Goal: Information Seeking & Learning: Learn about a topic

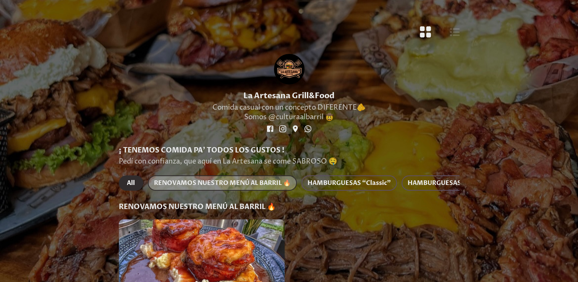
click at [205, 184] on span "RENOVAMOS NUESTRO MENÚ AL BARRIL 🔥" at bounding box center [222, 183] width 137 height 11
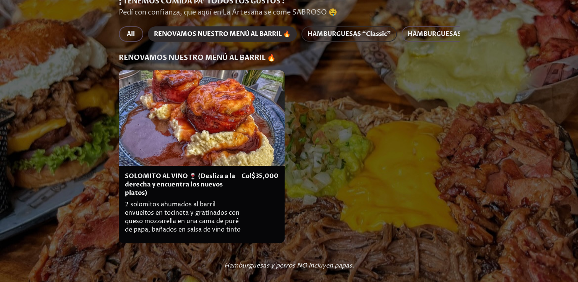
click at [312, 32] on span "HAMBURGUESAS “Classic”" at bounding box center [348, 34] width 83 height 11
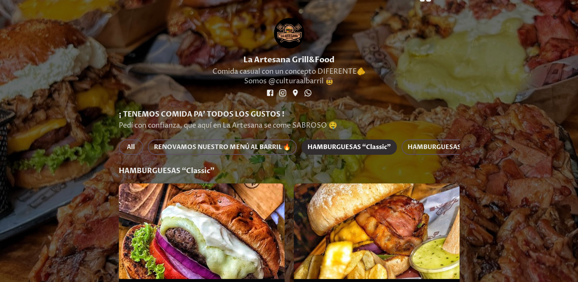
scroll to position [22, 0]
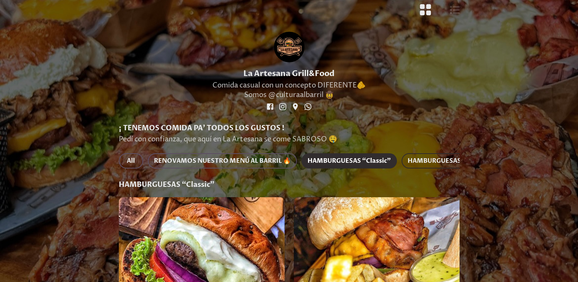
click at [433, 160] on span "HAMBURGUESAS “Premium”" at bounding box center [453, 160] width 91 height 11
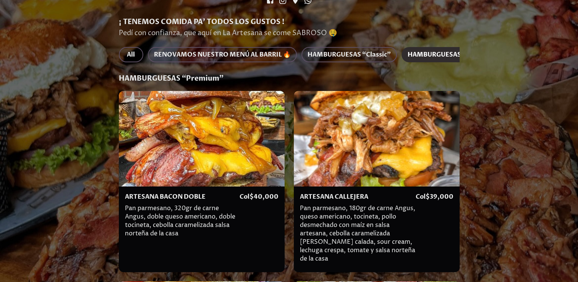
scroll to position [137, 0]
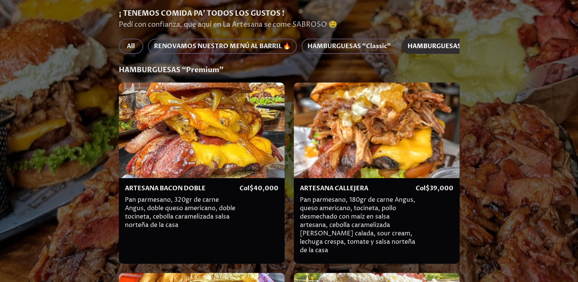
drag, startPoint x: 189, startPoint y: 218, endPoint x: 191, endPoint y: 198, distance: 20.7
click at [189, 214] on p "Pan parmesano, 320gr de carne Angus, doble queso americano, doble tocineta, ceb…" at bounding box center [182, 214] width 115 height 37
drag, startPoint x: 191, startPoint y: 180, endPoint x: 188, endPoint y: 173, distance: 7.4
click at [188, 173] on div at bounding box center [202, 129] width 166 height 95
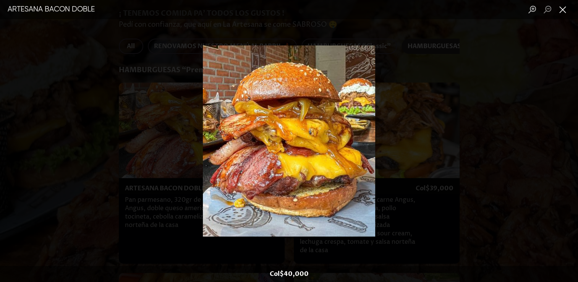
click at [561, 10] on button "Close lightbox" at bounding box center [562, 9] width 15 height 13
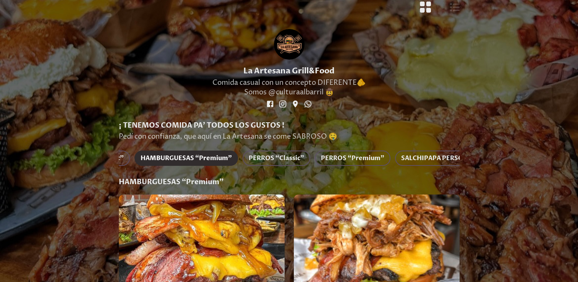
scroll to position [0, 293]
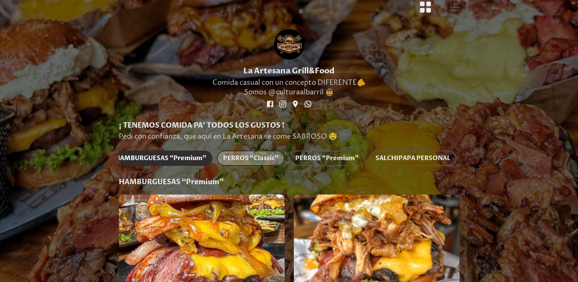
click at [243, 161] on span "PERROS “Classic”" at bounding box center [250, 158] width 55 height 11
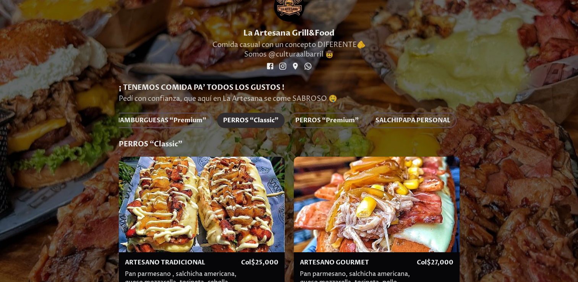
scroll to position [22, 0]
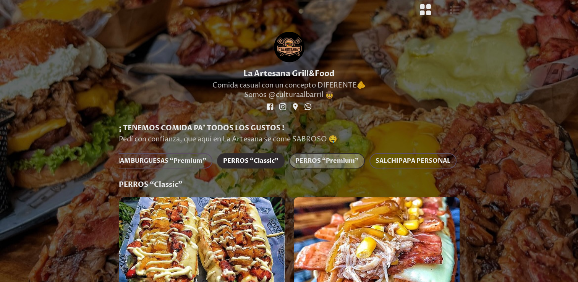
click at [337, 160] on span "PERROS “Premium”" at bounding box center [326, 160] width 63 height 11
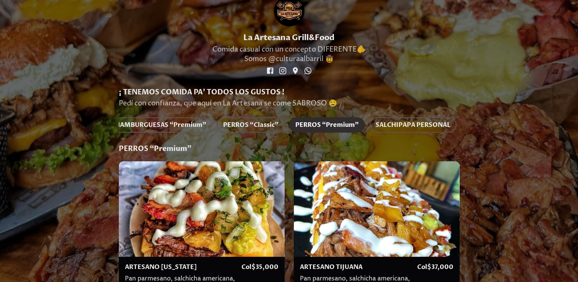
scroll to position [11, 0]
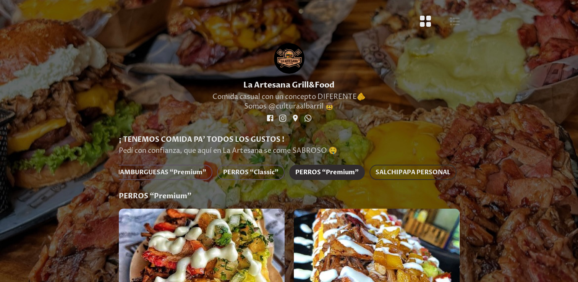
click at [412, 176] on span "SALCHIPAPA PERSONAL" at bounding box center [412, 172] width 75 height 11
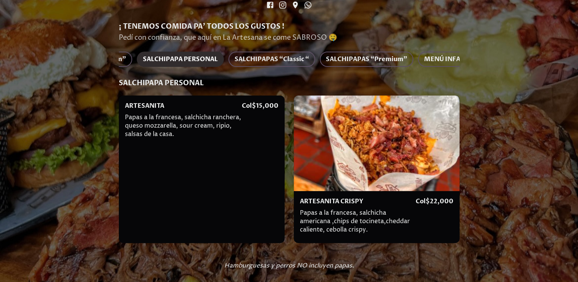
scroll to position [0, 533]
click at [268, 58] on span "SALCHIPAPAS “Classic “" at bounding box center [264, 59] width 74 height 11
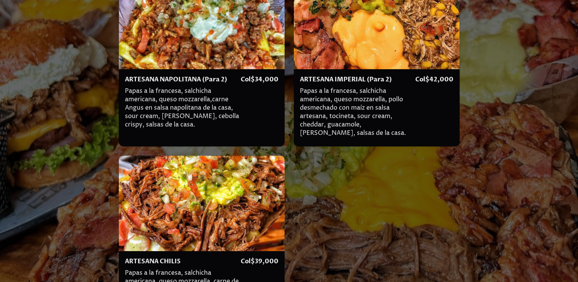
scroll to position [69, 0]
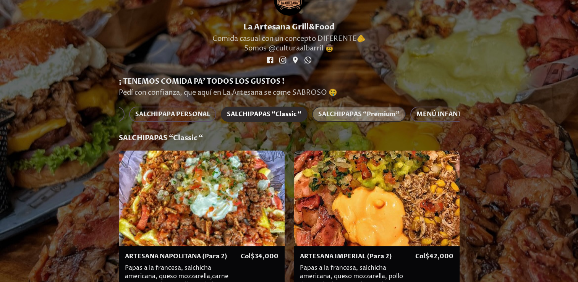
click at [385, 109] on button "SALCHIPAPAS “Premium”" at bounding box center [359, 114] width 94 height 15
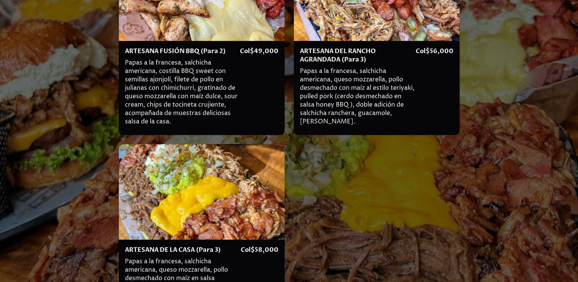
scroll to position [489, 0]
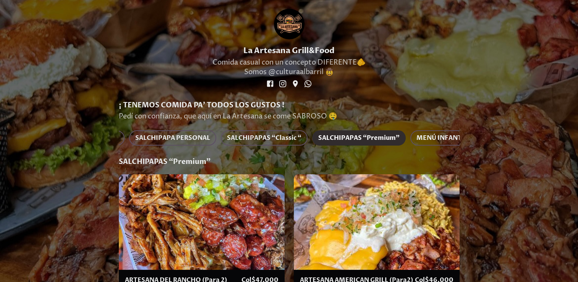
click at [435, 137] on span "MENÚ INFANTIL" at bounding box center [441, 138] width 51 height 11
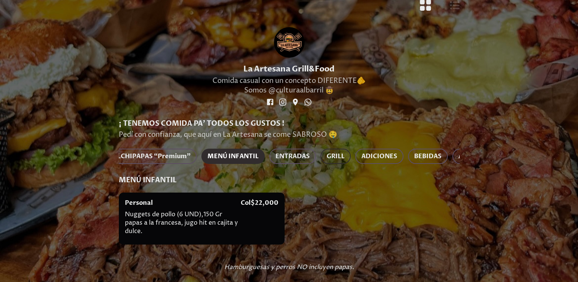
scroll to position [0, 733]
click at [310, 157] on span "ENTRADAS" at bounding box center [301, 156] width 34 height 11
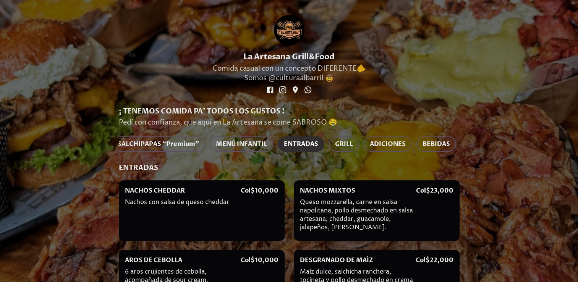
scroll to position [112, 0]
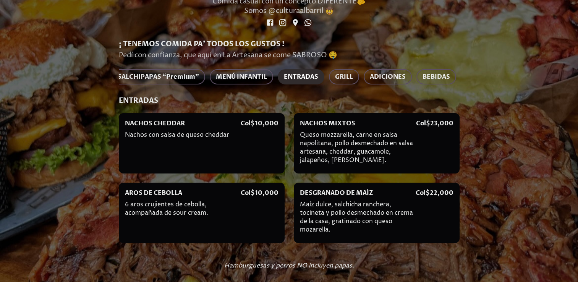
click at [238, 132] on div "NACHOS CHEDDAR Nachos con salsa de queso cheddar" at bounding box center [183, 143] width 116 height 48
click at [182, 132] on div "NACHOS CHEDDAR Nachos con salsa de queso cheddar" at bounding box center [183, 143] width 116 height 48
click at [179, 133] on p "Nachos con salsa de queso cheddar" at bounding box center [183, 136] width 116 height 11
click at [335, 77] on span "GRILL" at bounding box center [344, 76] width 18 height 11
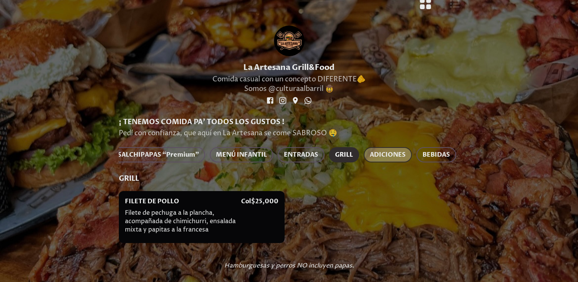
click at [374, 151] on span "ADICIONES" at bounding box center [388, 154] width 36 height 11
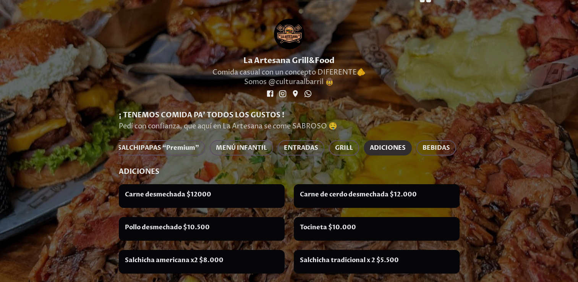
click at [183, 202] on div "Carne desmechada $12000" at bounding box center [202, 195] width 154 height 11
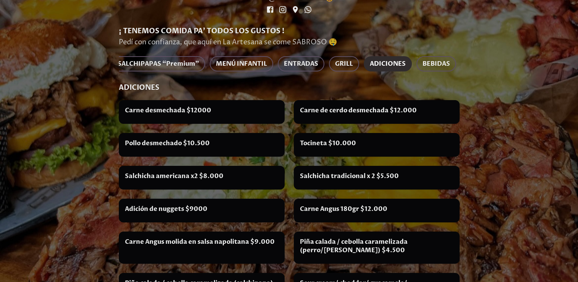
scroll to position [0, 0]
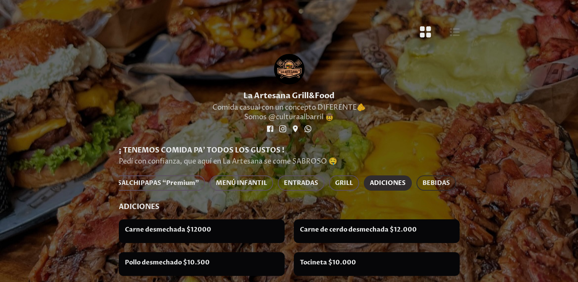
click at [425, 184] on span "BEBIDAS" at bounding box center [435, 183] width 27 height 11
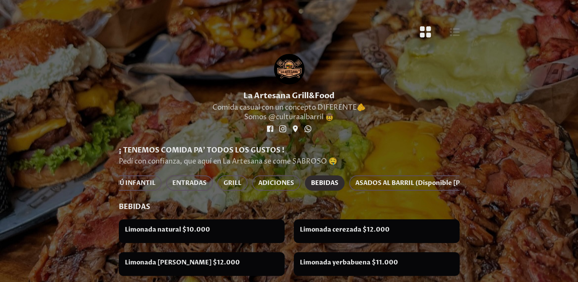
scroll to position [0, 959]
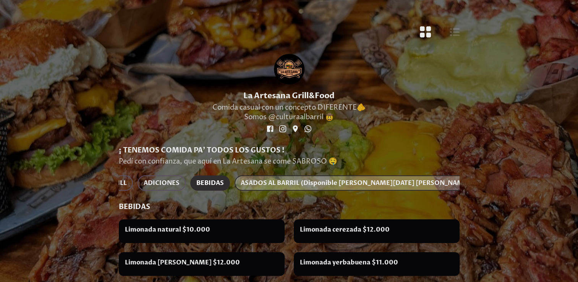
click at [359, 184] on span "ASADOS AL BARRIL (Disponible [PERSON_NAME][DATE] [PERSON_NAME][DATE] Y FESTIVOS)" at bounding box center [386, 183] width 291 height 11
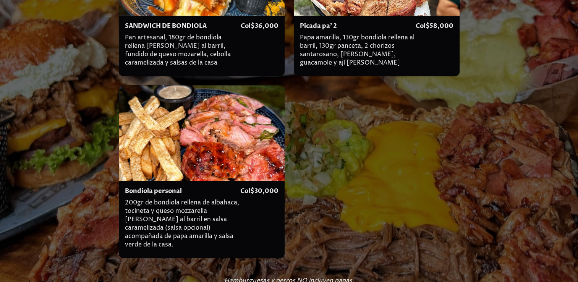
scroll to position [659, 0]
